Goal: Transaction & Acquisition: Purchase product/service

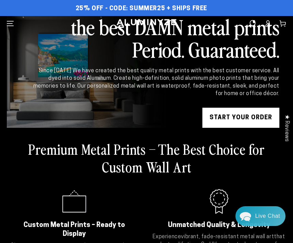
click at [235, 118] on link "START YOUR Order" at bounding box center [240, 118] width 77 height 20
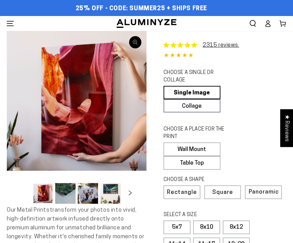
select select "**********"
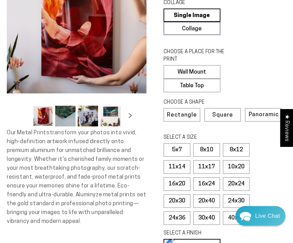
scroll to position [77, 0]
click at [227, 116] on span "Square" at bounding box center [222, 115] width 19 height 6
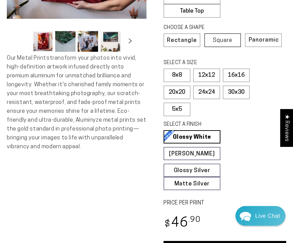
scroll to position [152, 0]
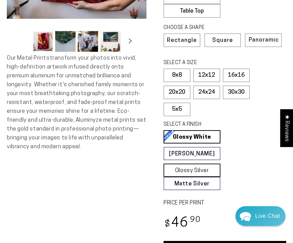
click at [210, 169] on link "Glossy Silver Glossy Silver Our silver gloss produces uniquely luminous prints …" at bounding box center [192, 170] width 57 height 13
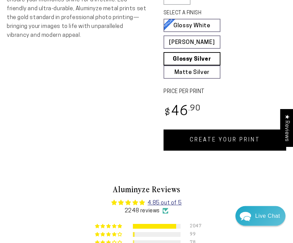
scroll to position [263, 0]
click at [239, 142] on link "CREATE YOUR PRINT" at bounding box center [225, 139] width 123 height 21
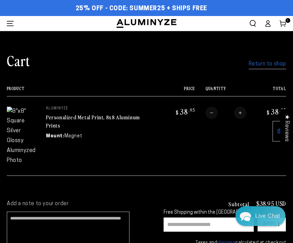
click at [1, 147] on cart-items "Cart Return to shop Your cart is currently empty Return to shop Product Price T…" at bounding box center [146, 109] width 293 height 157
click at [276, 68] on link "Return to shop" at bounding box center [267, 64] width 37 height 10
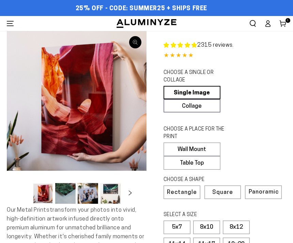
select select "**********"
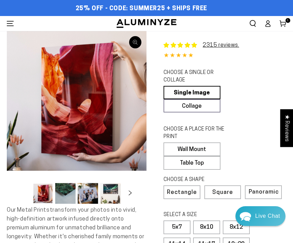
click at [288, 22] on span "1" at bounding box center [288, 20] width 2 height 5
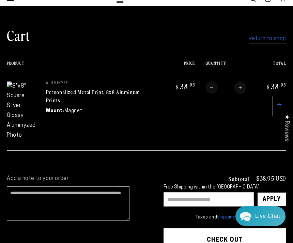
scroll to position [24, 0]
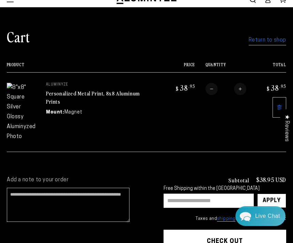
click at [106, 92] on link "Personalized Metal Print, 8x8 Aluminum Prints" at bounding box center [93, 97] width 94 height 16
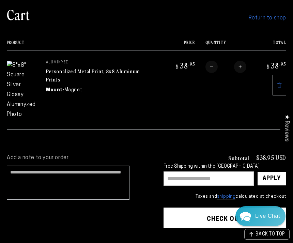
click at [281, 89] on link at bounding box center [280, 85] width 14 height 20
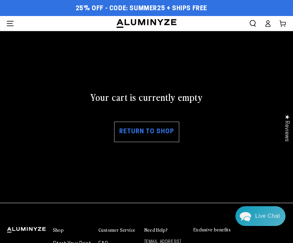
click at [159, 134] on link "Return to shop" at bounding box center [146, 132] width 65 height 20
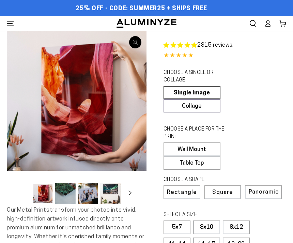
select select "**********"
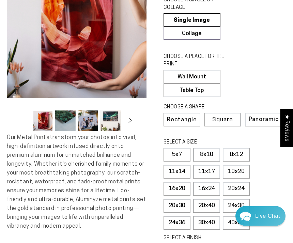
scroll to position [73, 0]
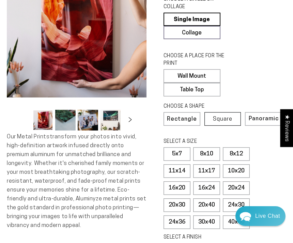
click at [225, 119] on span "Square" at bounding box center [222, 119] width 19 height 6
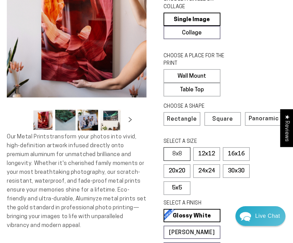
click at [183, 153] on label "8x8" at bounding box center [177, 154] width 27 height 14
click at [180, 154] on label "8x8" at bounding box center [177, 154] width 27 height 14
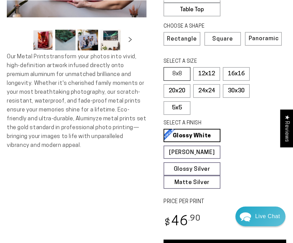
scroll to position [153, 0]
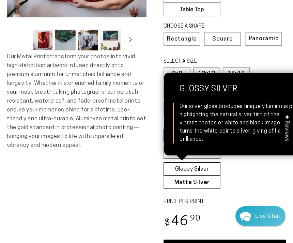
click at [209, 169] on link "Glossy Silver Glossy Silver Our silver gloss produces uniquely luminous prints …" at bounding box center [192, 168] width 57 height 13
click at [255, 183] on fieldset "SELECT A FINISH Learn more Glossy White Glossy White Our bright white glossy su…" at bounding box center [223, 154] width 118 height 69
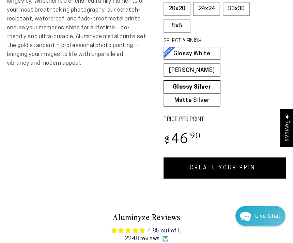
scroll to position [235, 0]
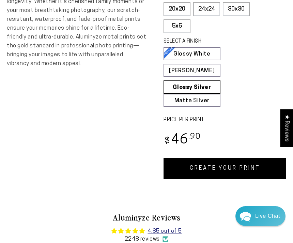
click at [234, 168] on link "CREATE YOUR PRINT" at bounding box center [225, 168] width 123 height 21
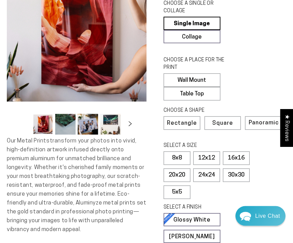
scroll to position [69, 0]
click at [190, 124] on span "Rectangle" at bounding box center [182, 123] width 28 height 6
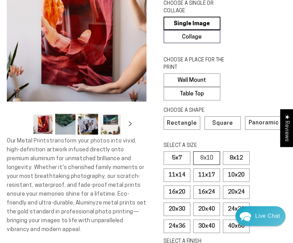
click at [212, 160] on label "8x10" at bounding box center [206, 158] width 27 height 14
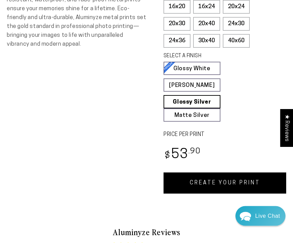
scroll to position [254, 0]
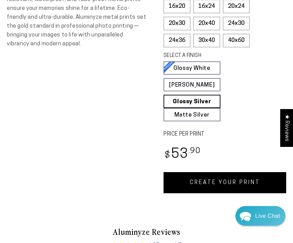
click at [238, 182] on link "CREATE YOUR PRINT" at bounding box center [225, 182] width 123 height 21
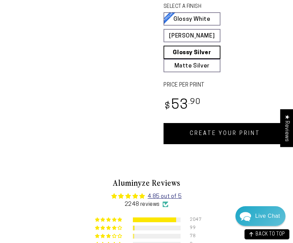
scroll to position [304, 0]
click at [227, 130] on link "CREATE YOUR PRINT" at bounding box center [225, 133] width 123 height 21
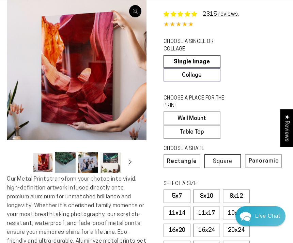
click at [226, 160] on span "Square" at bounding box center [222, 161] width 19 height 6
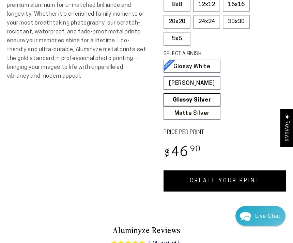
scroll to position [222, 0]
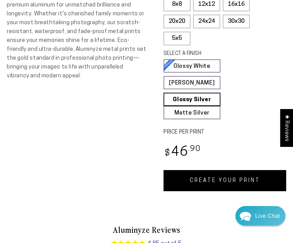
click at [223, 176] on link "CREATE YOUR PRINT" at bounding box center [225, 180] width 123 height 21
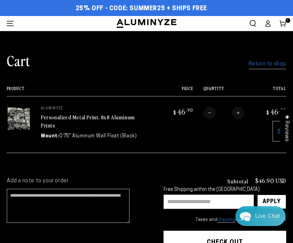
click at [187, 200] on input "text" at bounding box center [209, 202] width 90 height 14
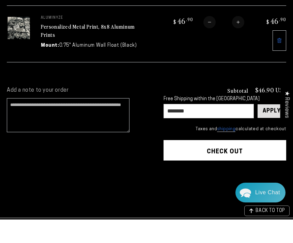
type input "********"
click at [273, 128] on div "Apply" at bounding box center [272, 135] width 18 height 14
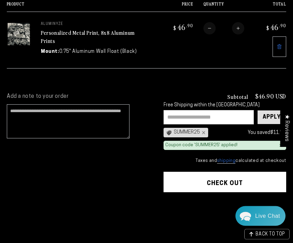
scroll to position [89, 0]
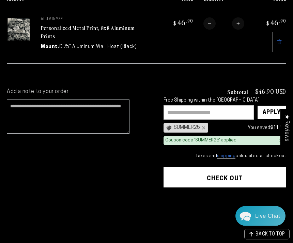
click at [254, 177] on button "Check out" at bounding box center [225, 177] width 123 height 20
